Goal: Navigation & Orientation: Go to known website

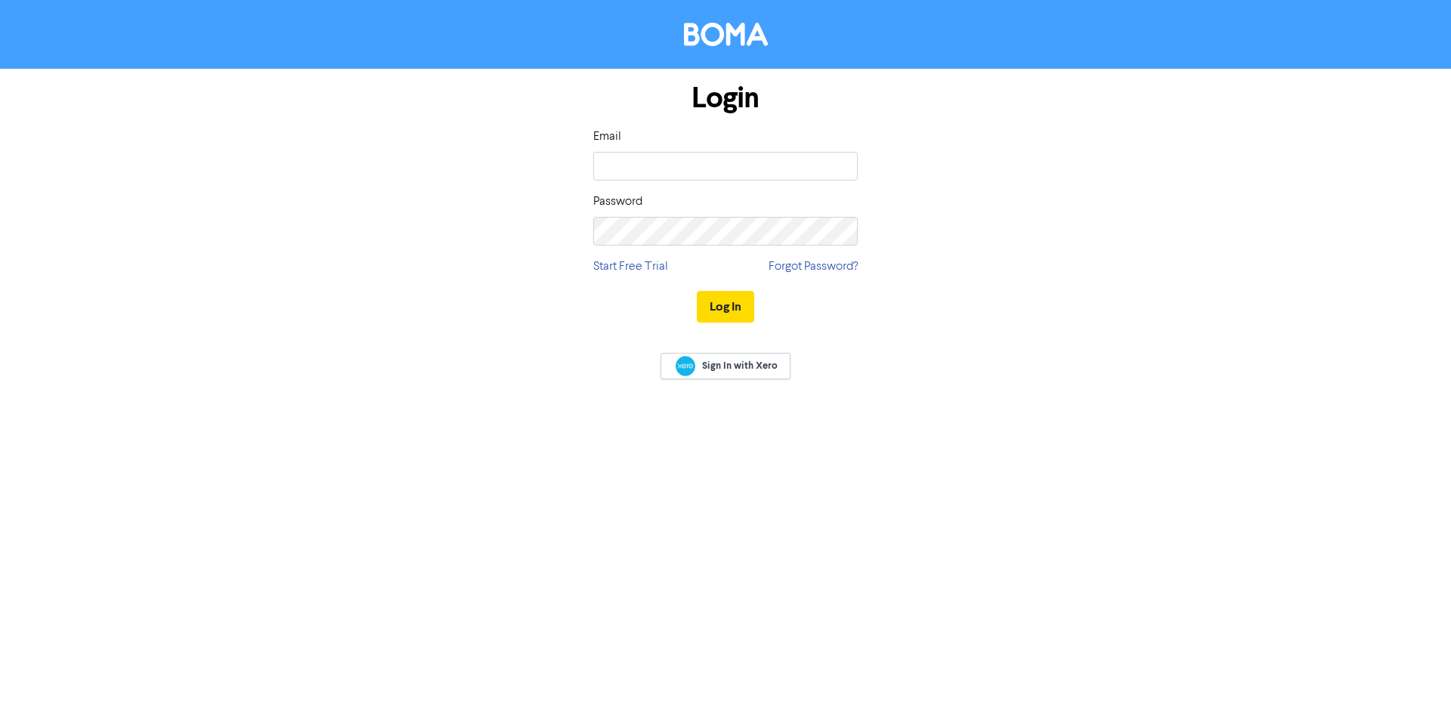
click at [827, 481] on div "Login Email Password Start Free Trial Forgot Password? Log In Sign In with Xero" at bounding box center [725, 357] width 1451 height 714
type input "[EMAIL_ADDRESS][DOMAIN_NAME]"
click at [733, 313] on button "Log In" at bounding box center [725, 307] width 57 height 32
